Goal: Information Seeking & Learning: Learn about a topic

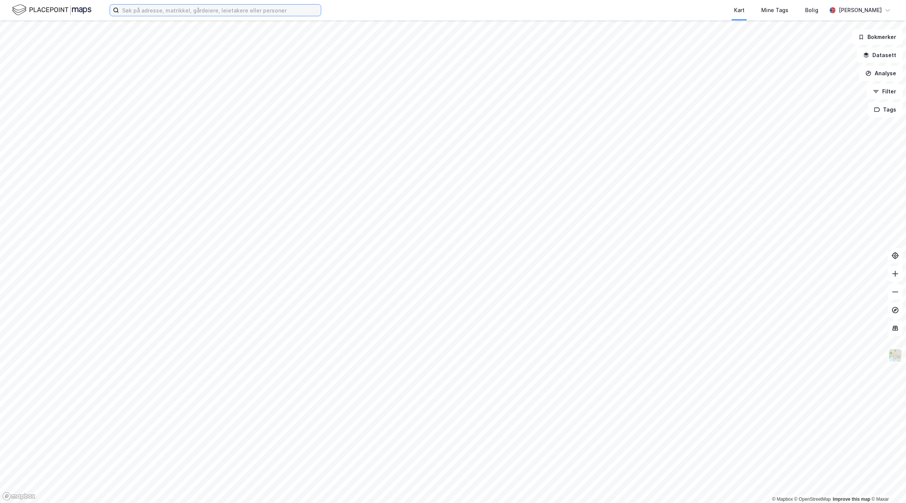
click at [195, 10] on input at bounding box center [220, 10] width 202 height 11
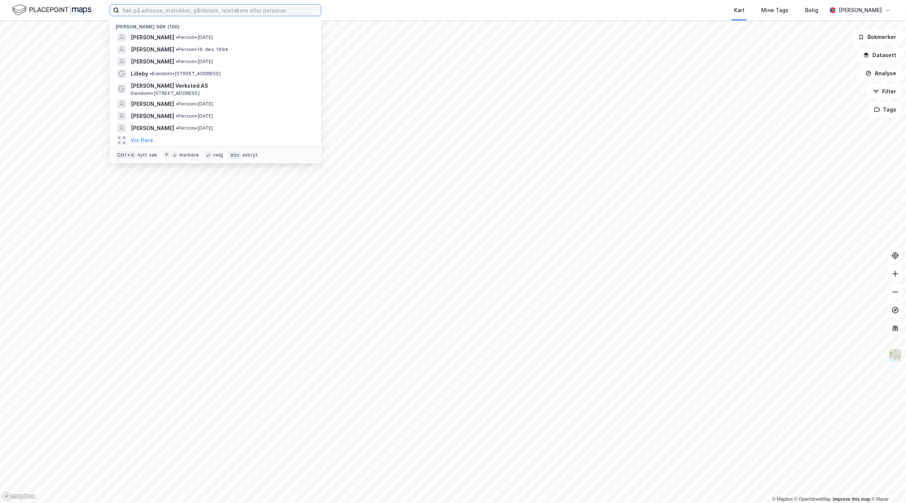
paste input "[STREET_ADDRESS]"
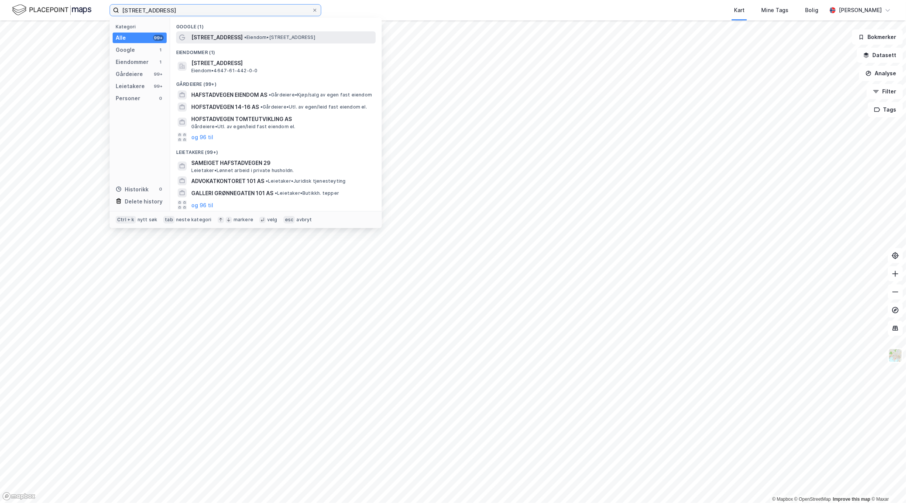
type input "[STREET_ADDRESS]"
click at [237, 39] on div "[STREET_ADDRESS] • Eiendom • [STREET_ADDRESS]" at bounding box center [282, 37] width 183 height 9
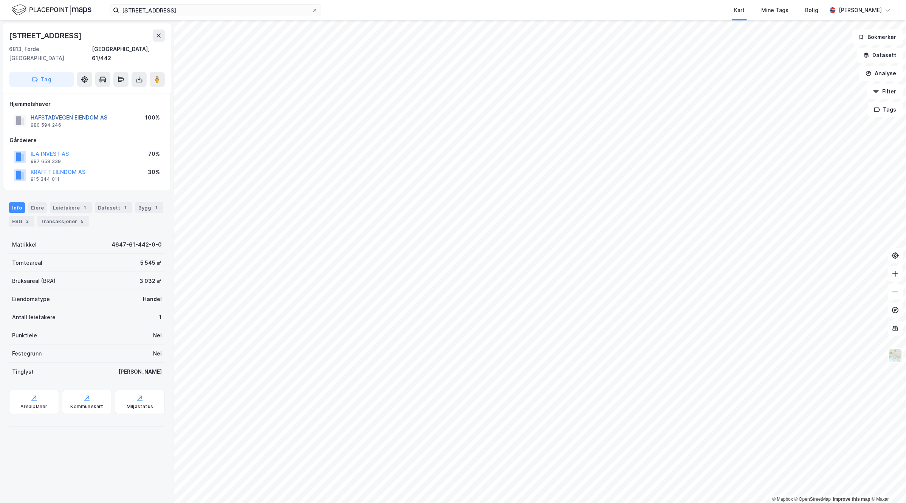
click at [0, 0] on button "HAFSTADVEGEN EIENDOM AS" at bounding box center [0, 0] width 0 height 0
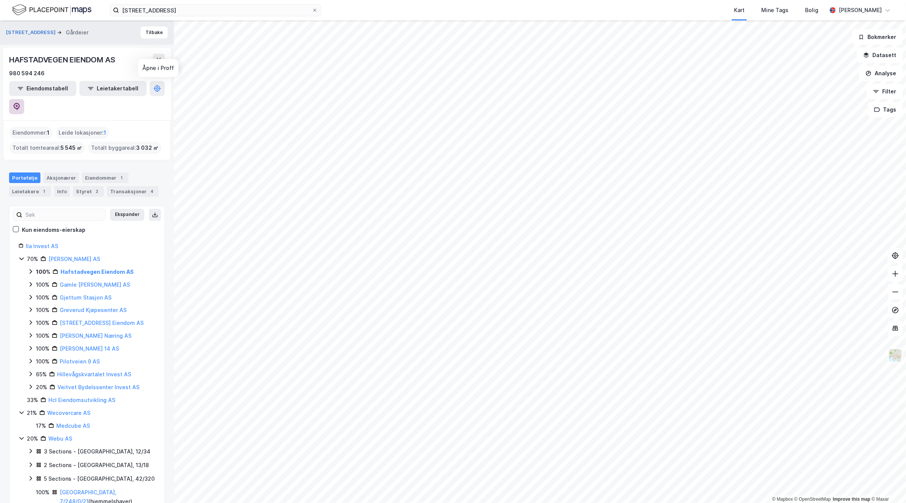
click at [20, 103] on icon at bounding box center [17, 107] width 8 height 8
